Goal: Check status: Check status

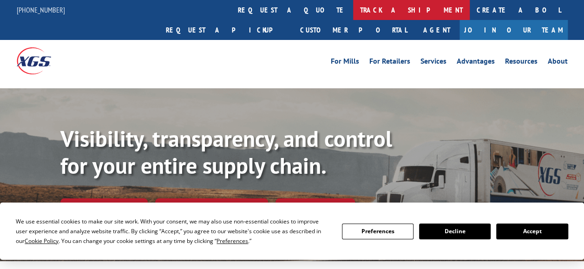
click at [353, 14] on link "track a shipment" at bounding box center [411, 10] width 117 height 20
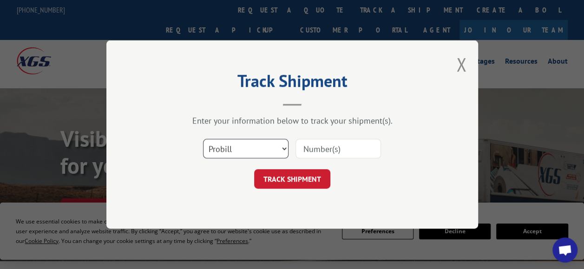
click at [264, 150] on select "Select category... Probill BOL PO" at bounding box center [245, 148] width 85 height 19
select select "bol"
click at [203, 139] on select "Select category... Probill BOL PO" at bounding box center [245, 148] width 85 height 19
click at [315, 148] on input at bounding box center [337, 148] width 85 height 19
type input "814989"
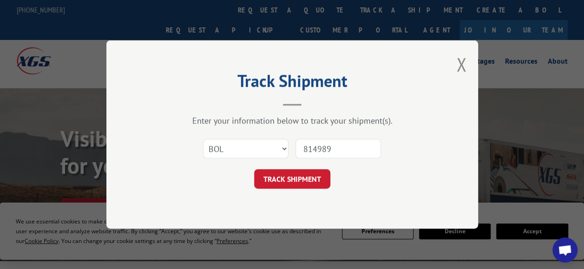
click button "TRACK SHIPMENT" at bounding box center [292, 178] width 76 height 19
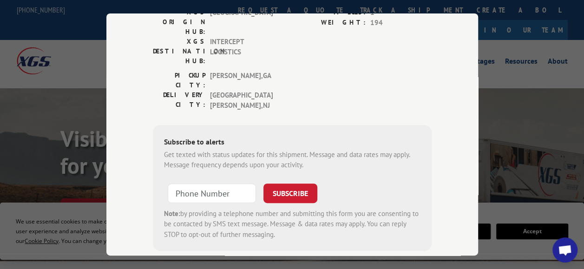
scroll to position [181, 0]
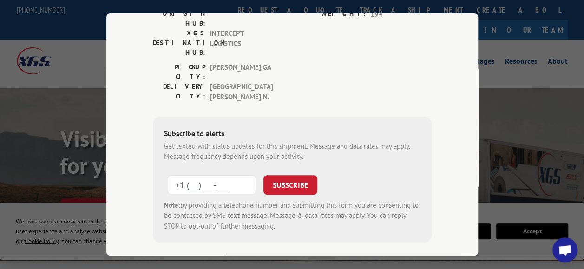
click at [199, 175] on input "+1 (___) ___-____" at bounding box center [212, 184] width 88 height 19
type input "[PHONE_NUMBER]"
click at [292, 175] on button "SUBSCRIBE" at bounding box center [290, 184] width 54 height 19
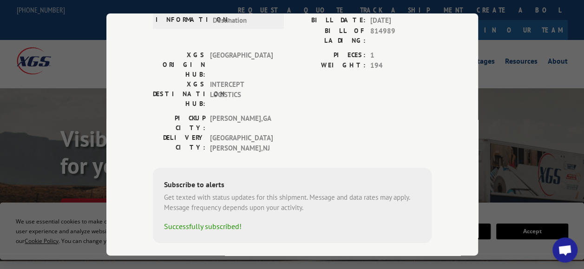
scroll to position [0, 0]
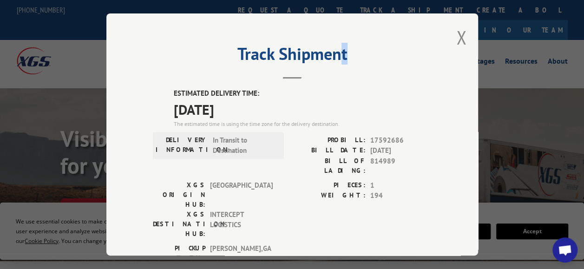
drag, startPoint x: 335, startPoint y: 25, endPoint x: 346, endPoint y: 58, distance: 35.4
click at [346, 58] on div "Track Shipment ESTIMATED DELIVERY TIME: [DATE] The estimated time is using the …" at bounding box center [291, 134] width 371 height 242
click at [458, 33] on button "Close modal" at bounding box center [461, 37] width 10 height 25
